Goal: Transaction & Acquisition: Purchase product/service

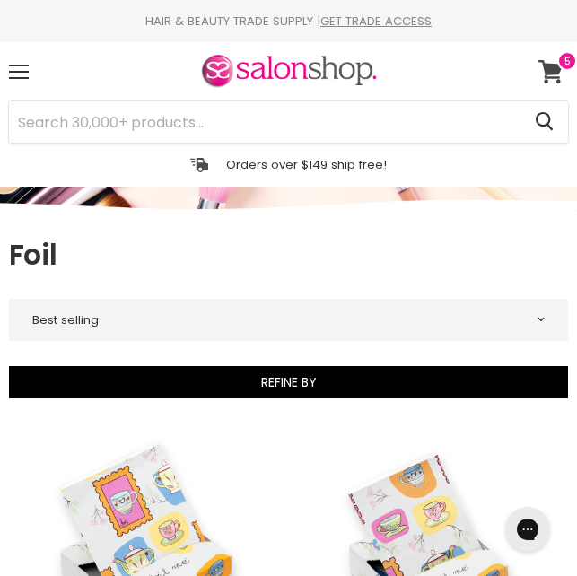
click at [552, 75] on icon at bounding box center [551, 71] width 25 height 23
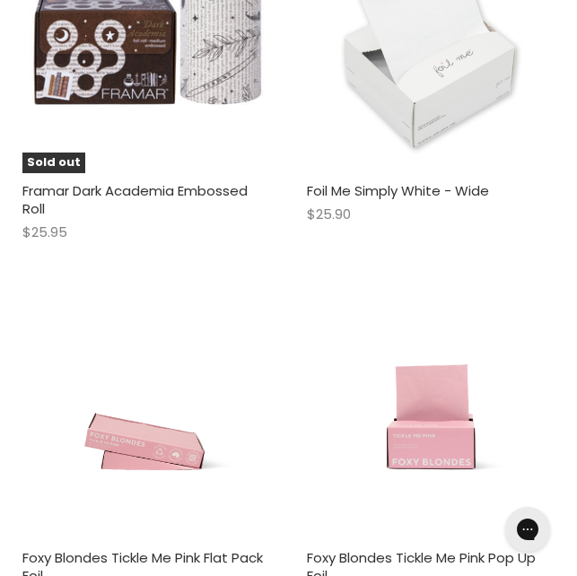
scroll to position [6212, 0]
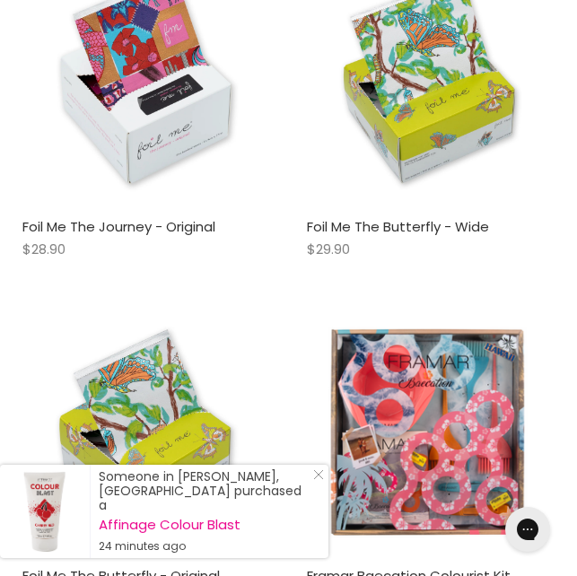
scroll to position [8851, 0]
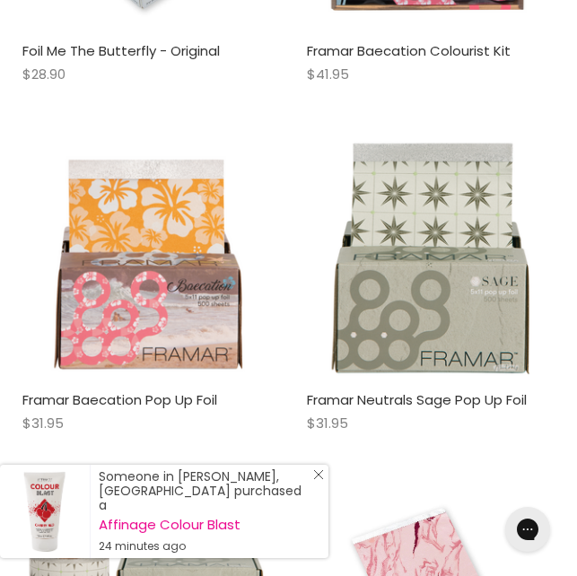
click at [312, 479] on link "Close Icon" at bounding box center [315, 479] width 18 height 18
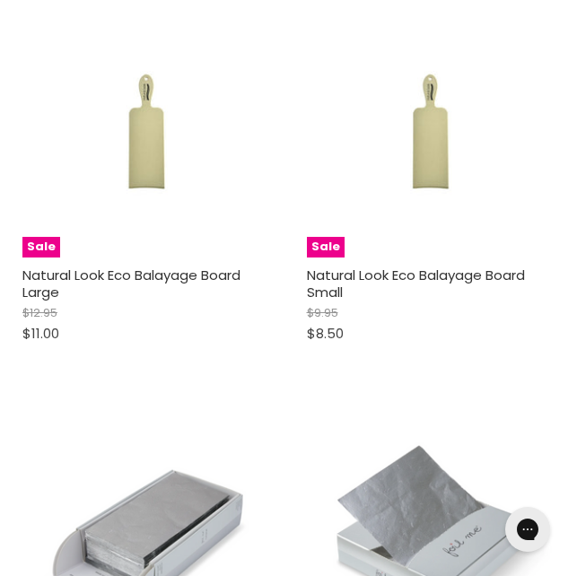
scroll to position [16223, 0]
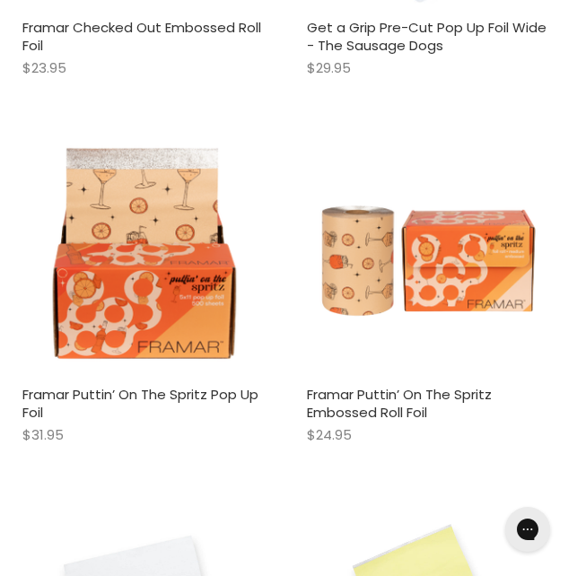
scroll to position [1503, 0]
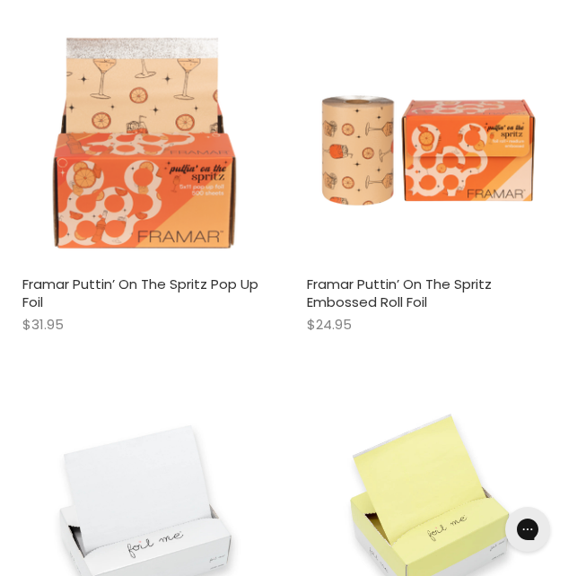
click at [197, 176] on img "Main content" at bounding box center [146, 142] width 249 height 249
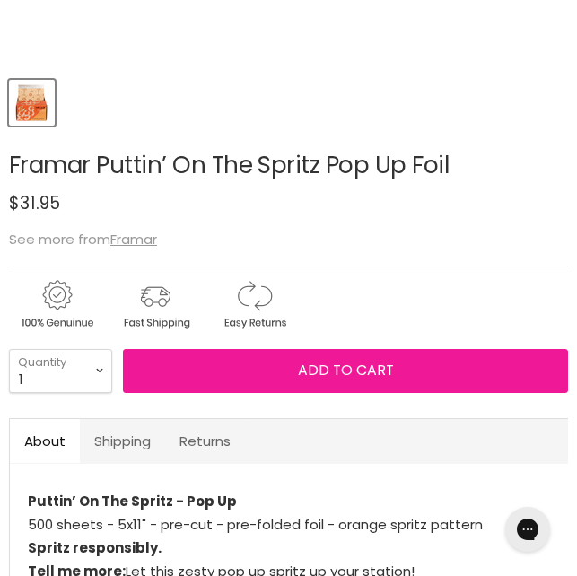
click at [289, 388] on button "Add to cart" at bounding box center [345, 370] width 445 height 43
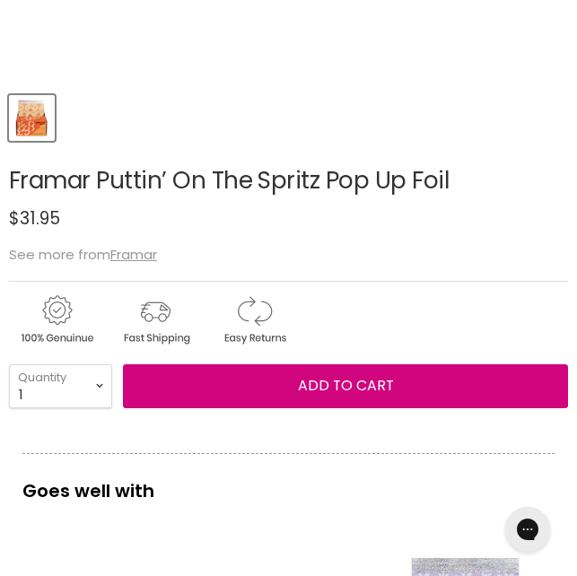
scroll to position [699, 0]
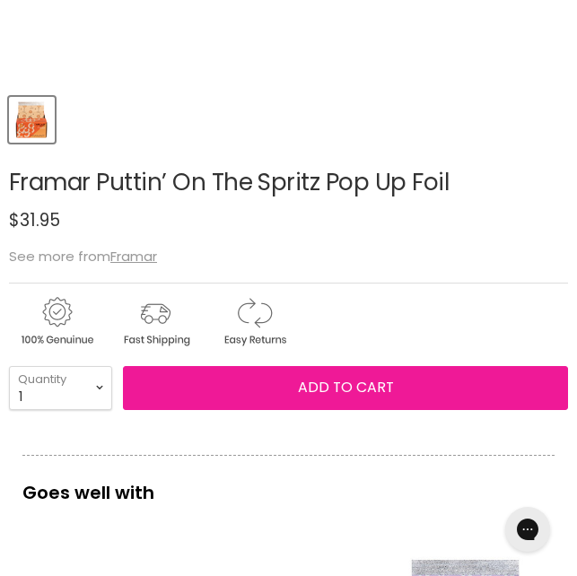
click at [331, 393] on button "Add to cart" at bounding box center [345, 387] width 445 height 43
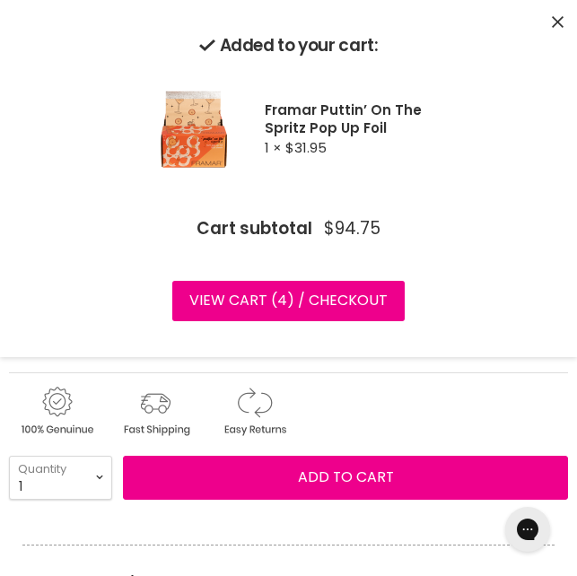
scroll to position [610, 0]
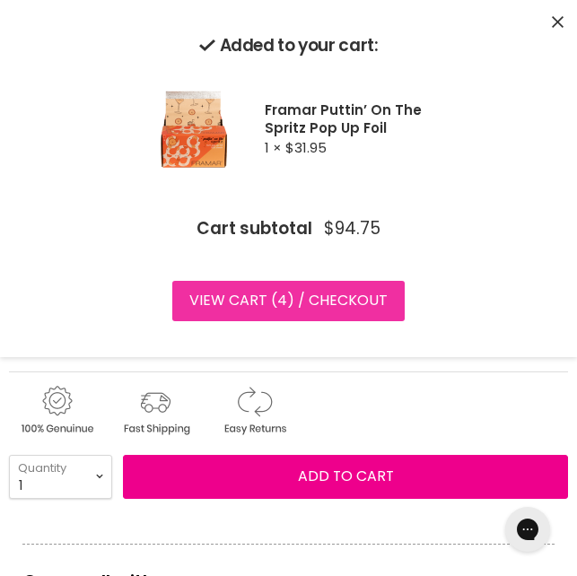
click at [269, 308] on link "View cart ( 4 ) / Checkout" at bounding box center [288, 301] width 233 height 40
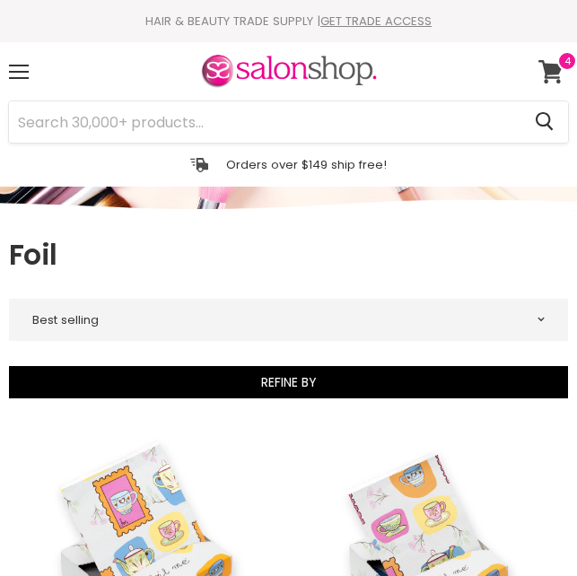
click at [551, 80] on icon at bounding box center [551, 71] width 25 height 23
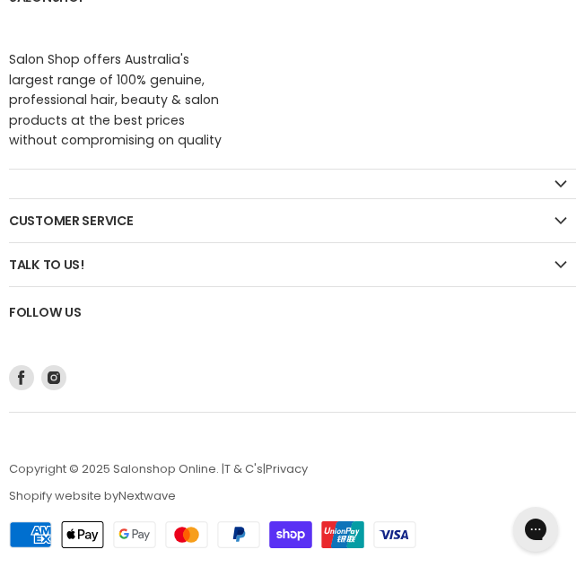
click at [169, 232] on h2 "Customer Service" at bounding box center [292, 220] width 567 height 43
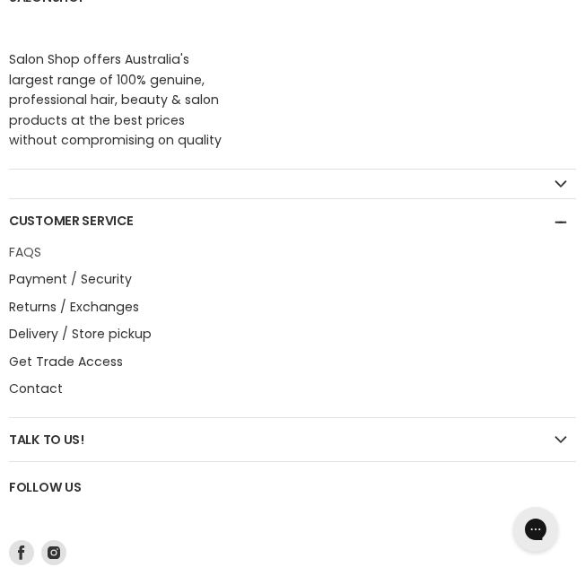
click at [24, 254] on link "FAQS" at bounding box center [25, 252] width 32 height 18
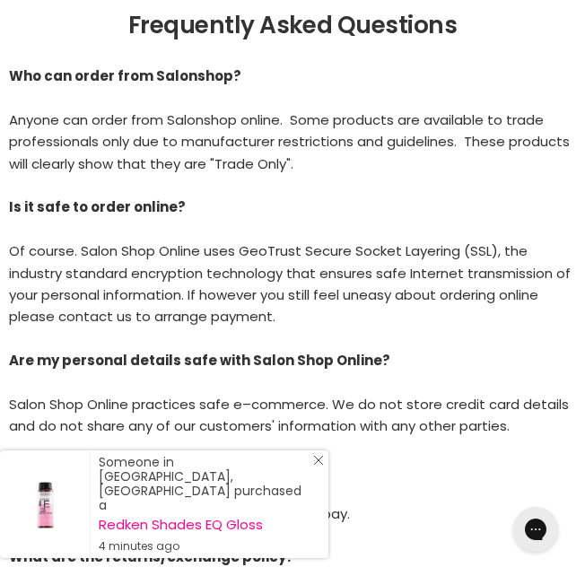
click at [316, 466] on icon "Close Icon" at bounding box center [318, 460] width 11 height 11
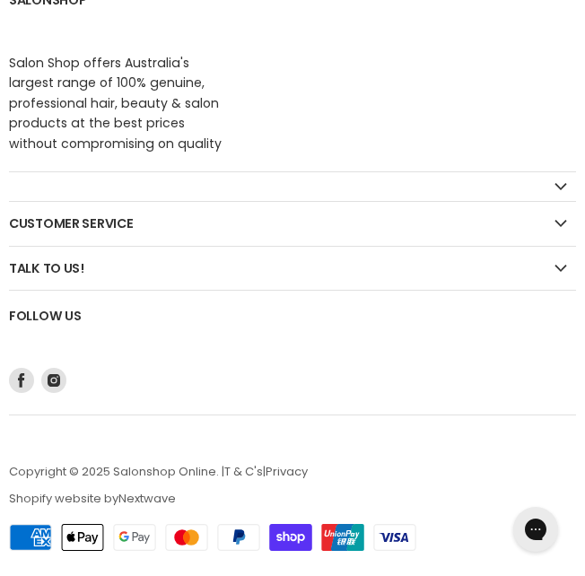
scroll to position [1840, 0]
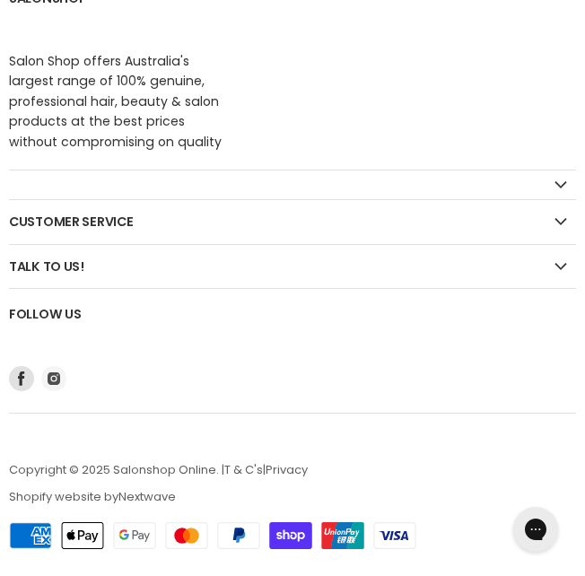
click at [57, 376] on icon "Footer" at bounding box center [54, 379] width 13 height 13
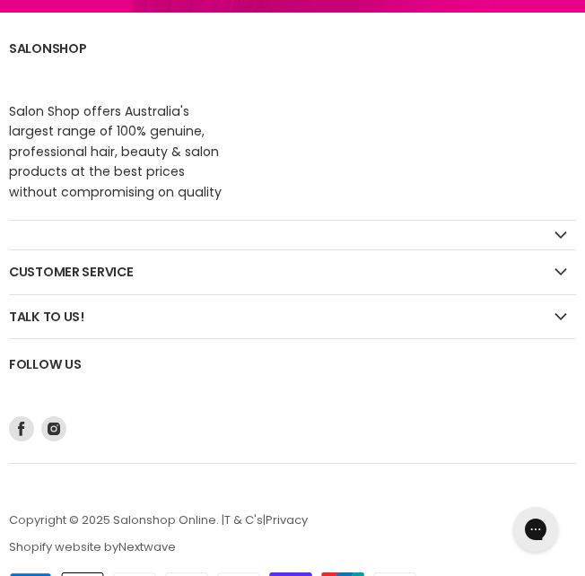
scroll to position [1790, 0]
click at [157, 308] on h2 "Talk to us!" at bounding box center [292, 316] width 567 height 43
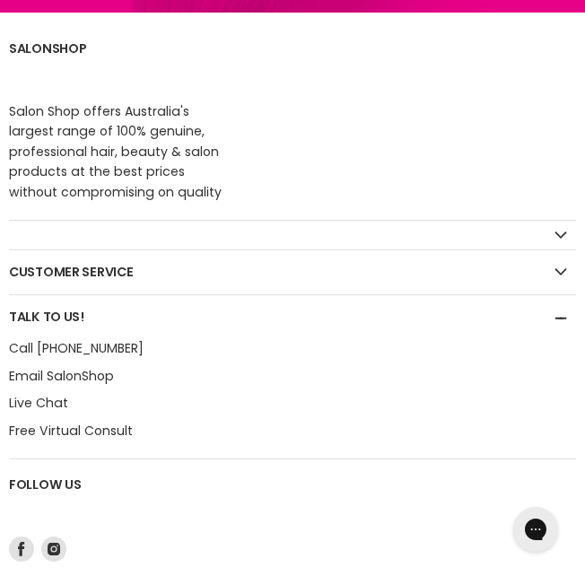
click at [157, 308] on h2 "Talk to us!" at bounding box center [292, 316] width 567 height 43
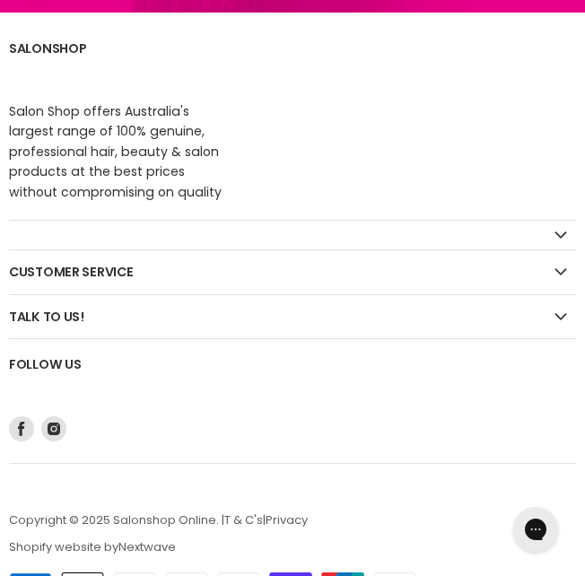
drag, startPoint x: 154, startPoint y: 363, endPoint x: 140, endPoint y: 273, distance: 90.9
click at [140, 273] on div "SalonShop Salon Shop offers Australia's largest range of 100% genuine, professi…" at bounding box center [292, 243] width 567 height 441
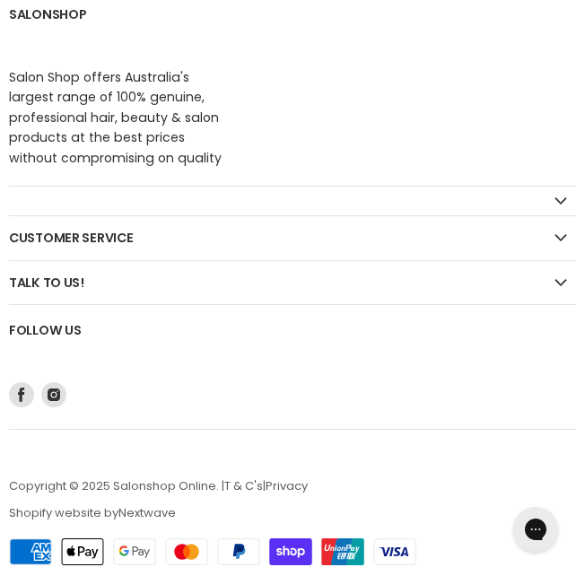
scroll to position [1841, 0]
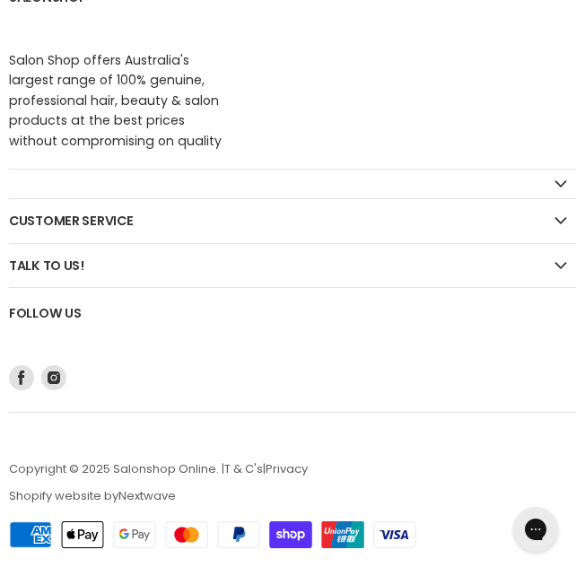
click at [114, 215] on h2 "Customer Service" at bounding box center [292, 220] width 567 height 43
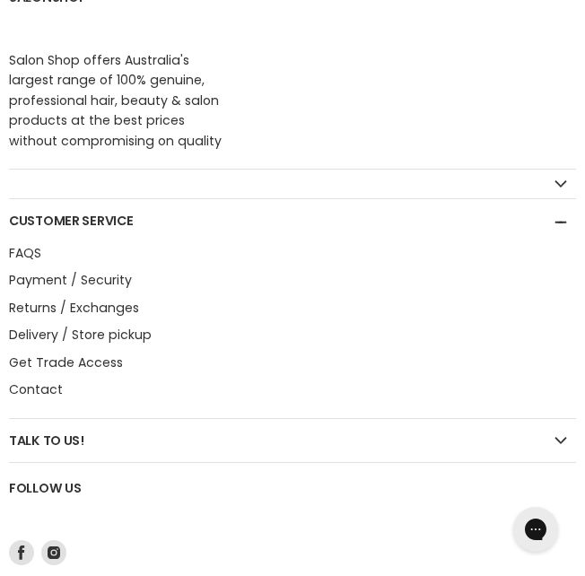
click at [114, 215] on h2 "Customer Service" at bounding box center [292, 220] width 567 height 43
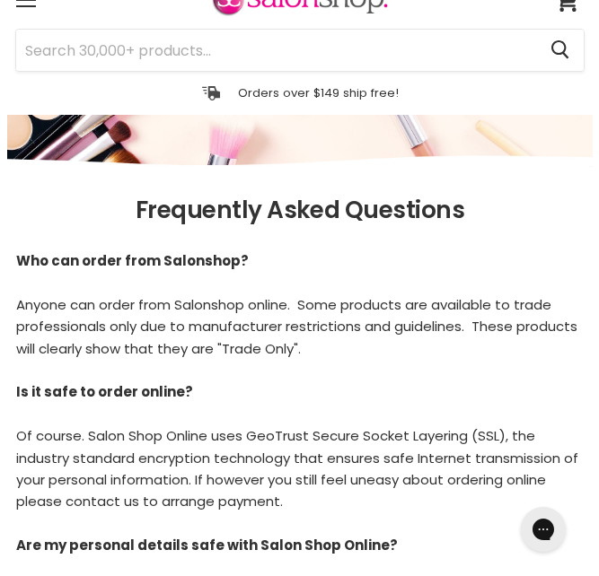
scroll to position [0, 0]
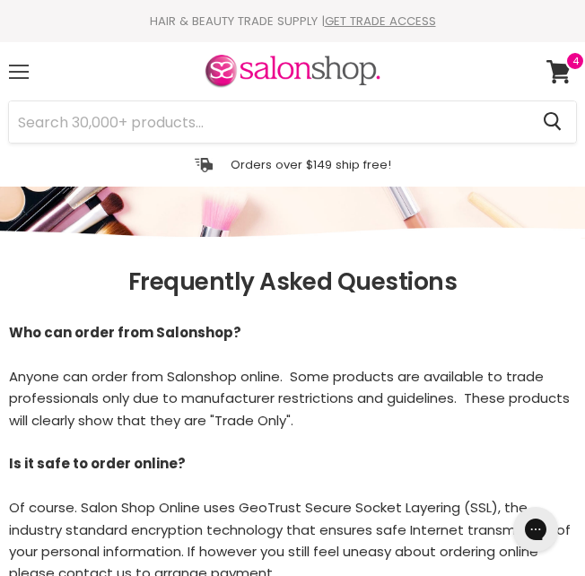
click at [26, 88] on div "Menu" at bounding box center [19, 71] width 38 height 41
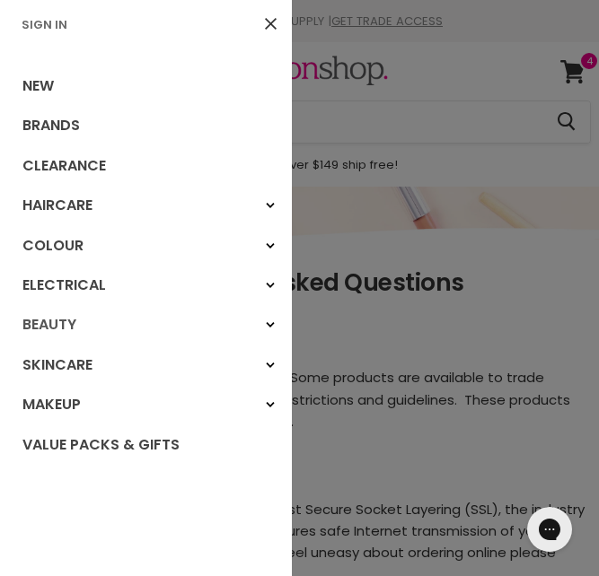
scroll to position [7, 0]
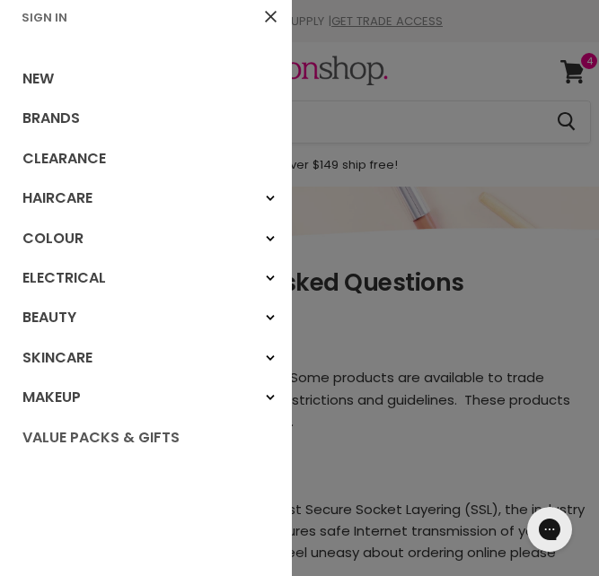
click at [143, 433] on link "Value Packs & Gifts" at bounding box center [146, 438] width 292 height 40
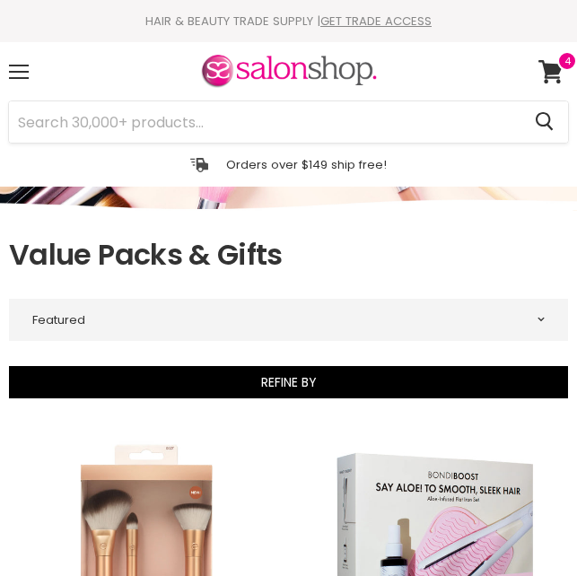
select select "manual"
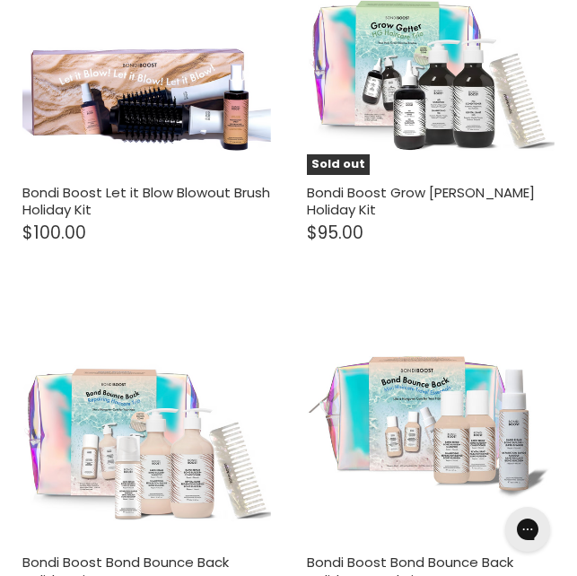
scroll to position [9080, 0]
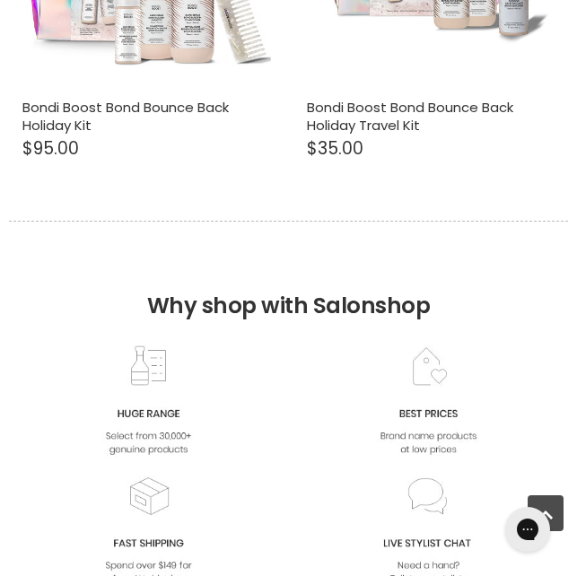
select select "manual"
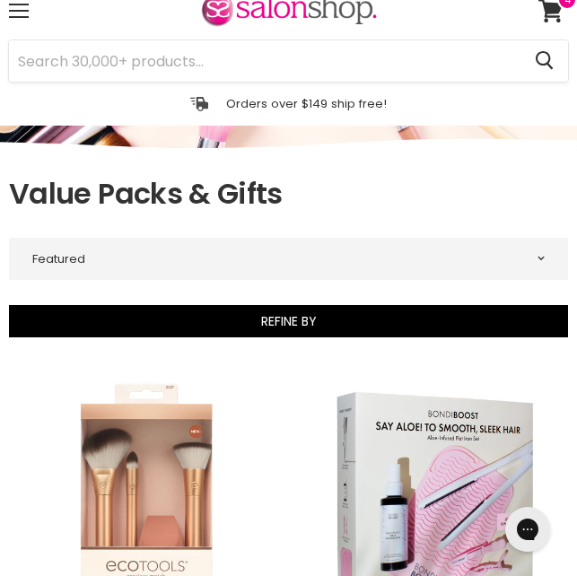
scroll to position [0, 0]
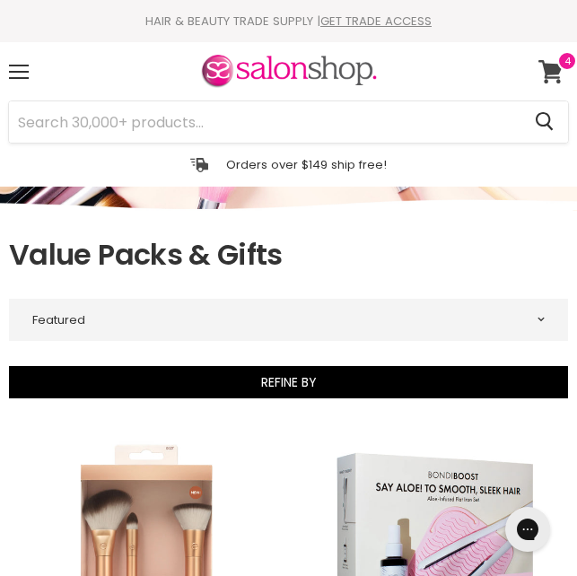
click at [551, 78] on icon at bounding box center [551, 71] width 24 height 23
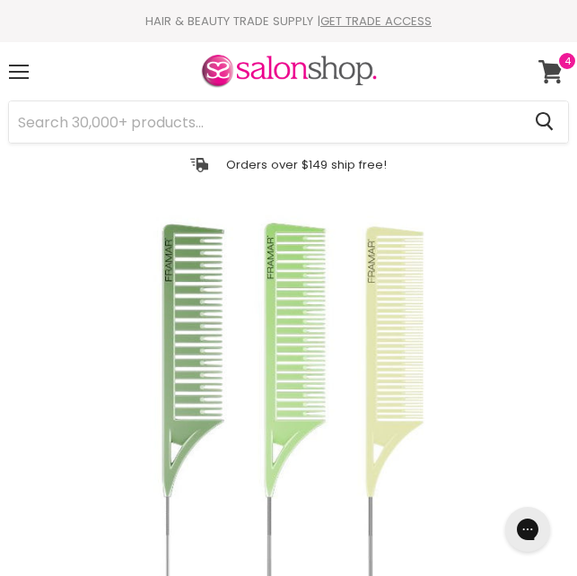
click at [550, 65] on icon at bounding box center [551, 71] width 24 height 23
